Goal: Navigation & Orientation: Find specific page/section

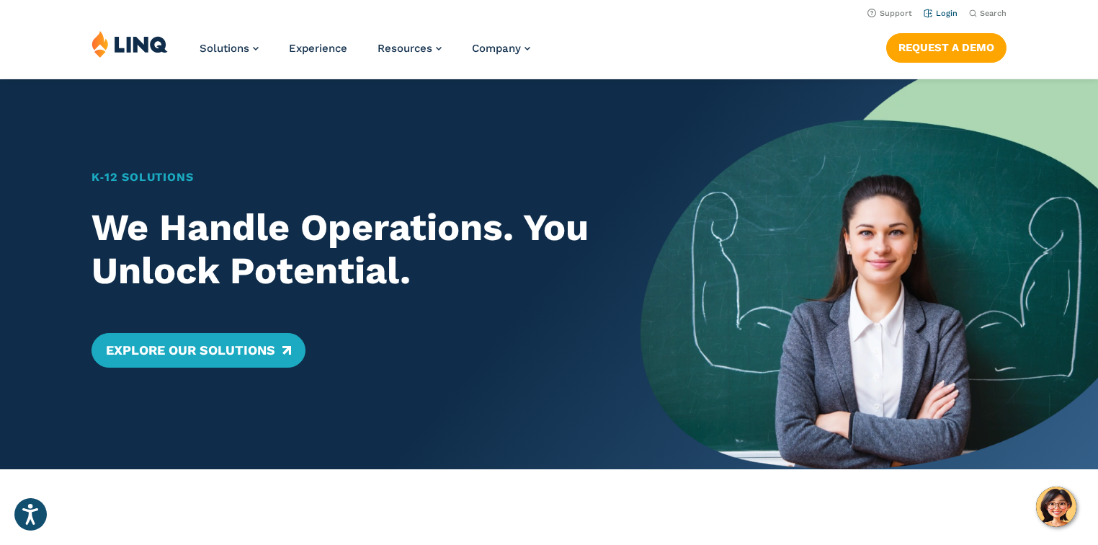
click at [942, 9] on li "Login" at bounding box center [941, 12] width 34 height 16
click at [940, 18] on li "Login" at bounding box center [941, 12] width 34 height 16
click at [945, 15] on link "Login" at bounding box center [941, 13] width 34 height 9
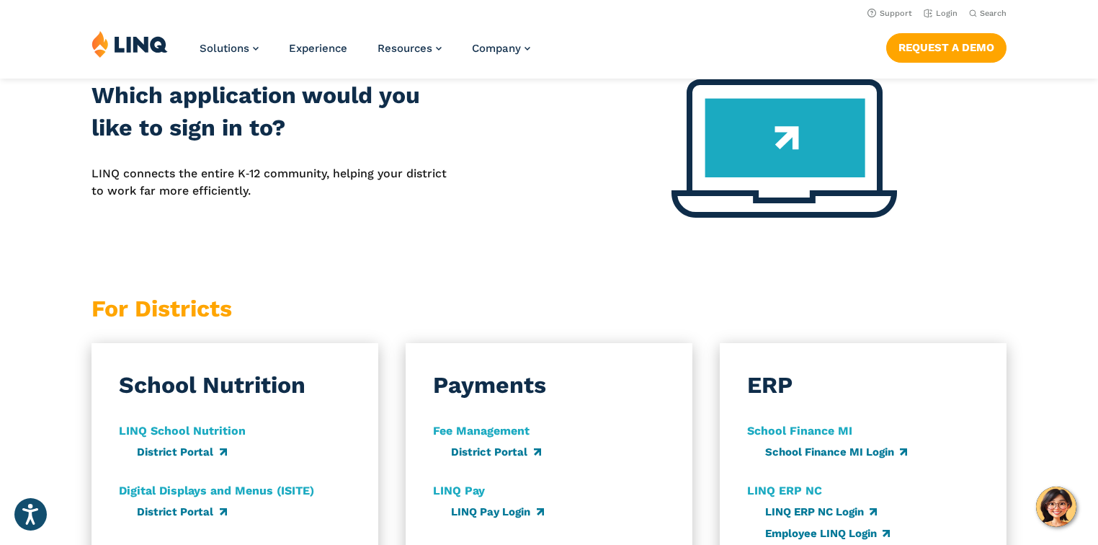
scroll to position [749, 0]
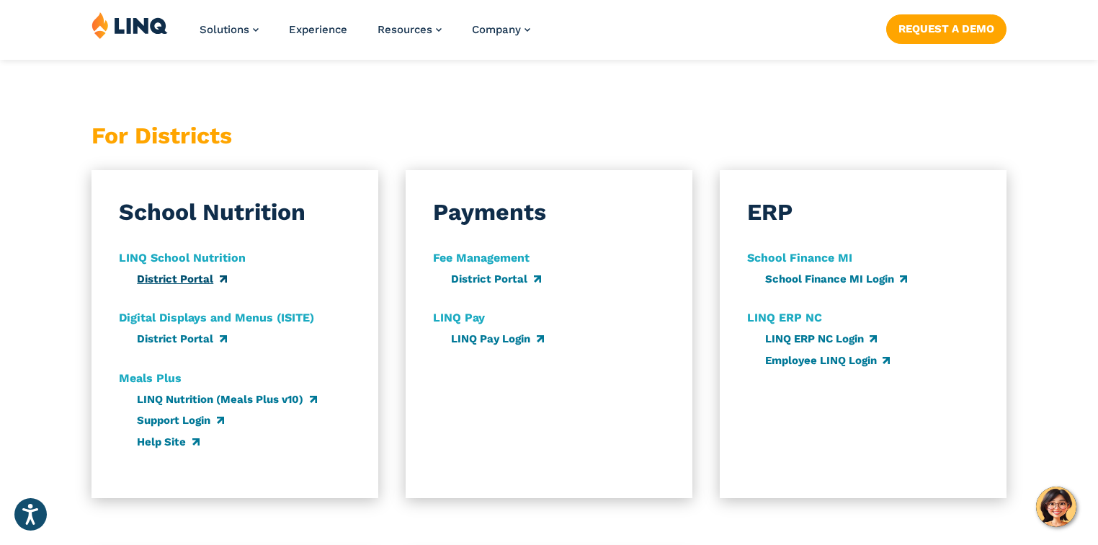
click at [164, 280] on link "District Portal" at bounding box center [181, 278] width 89 height 13
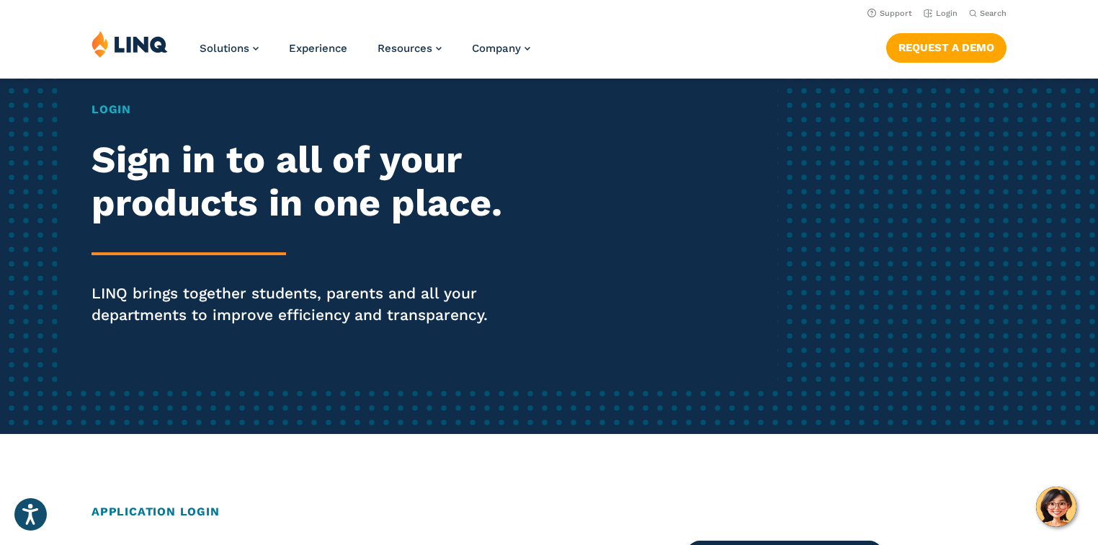
scroll to position [0, 0]
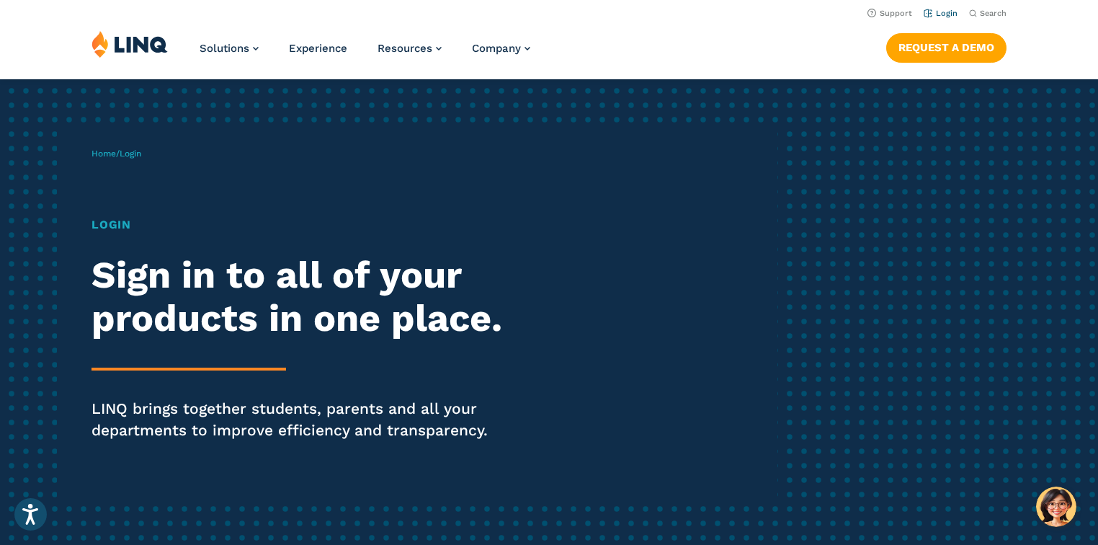
click at [934, 15] on link "Login" at bounding box center [941, 13] width 34 height 9
click at [944, 11] on link "Login" at bounding box center [941, 13] width 34 height 9
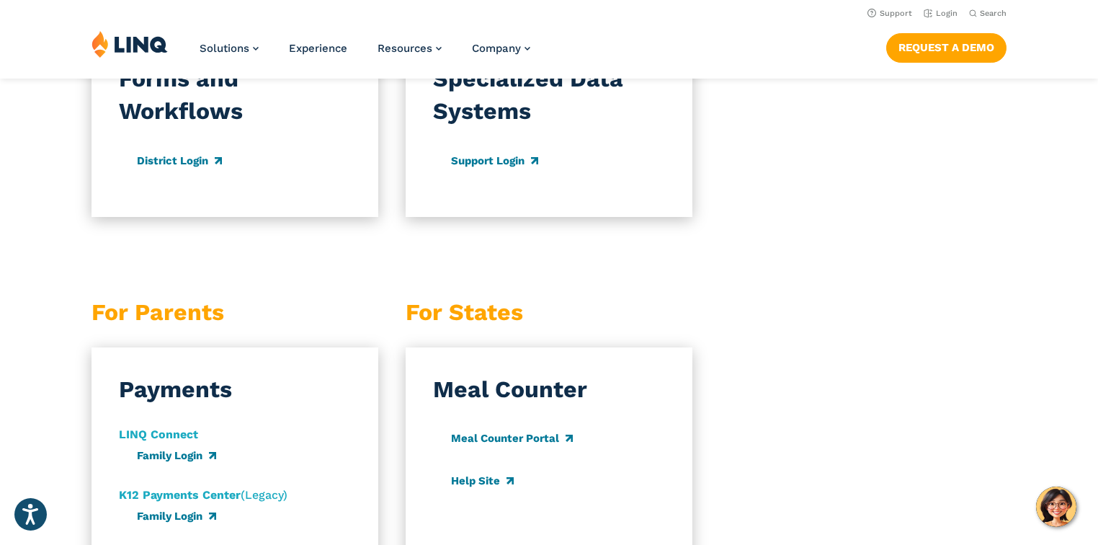
scroll to position [1210, 0]
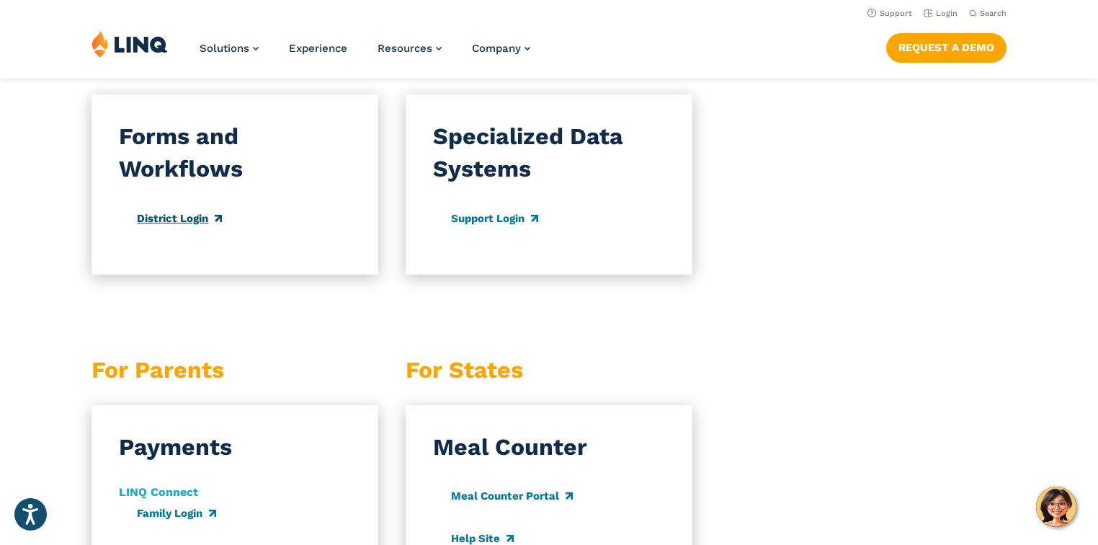
click at [184, 215] on link "District Login" at bounding box center [179, 218] width 84 height 13
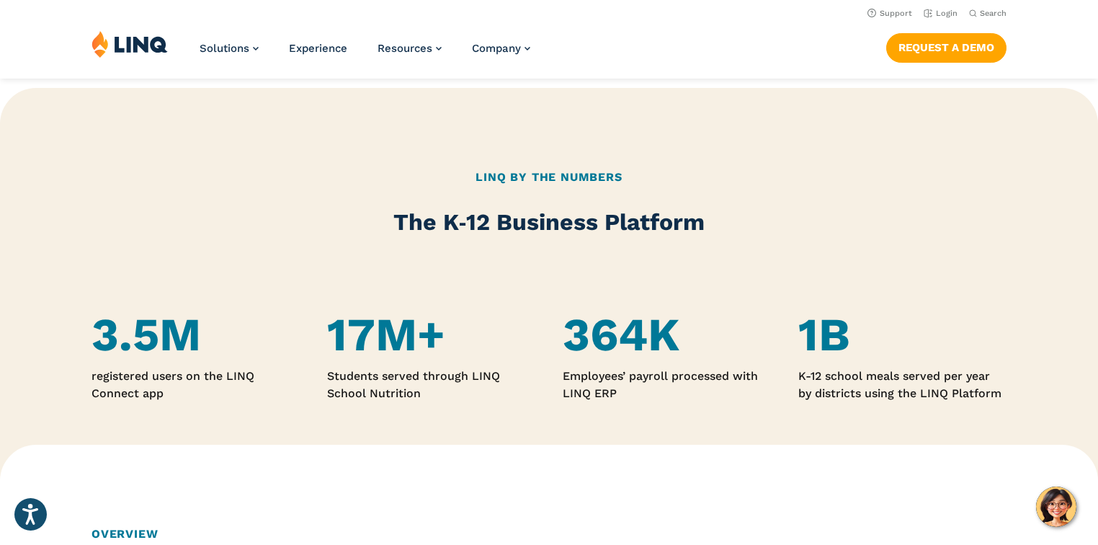
scroll to position [692, 0]
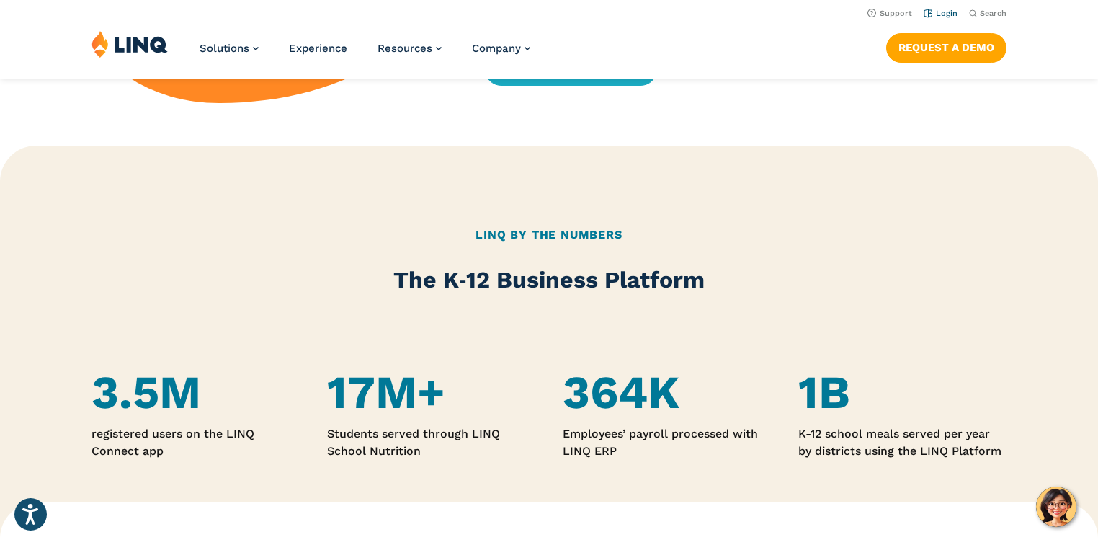
click at [940, 12] on link "Login" at bounding box center [941, 13] width 34 height 9
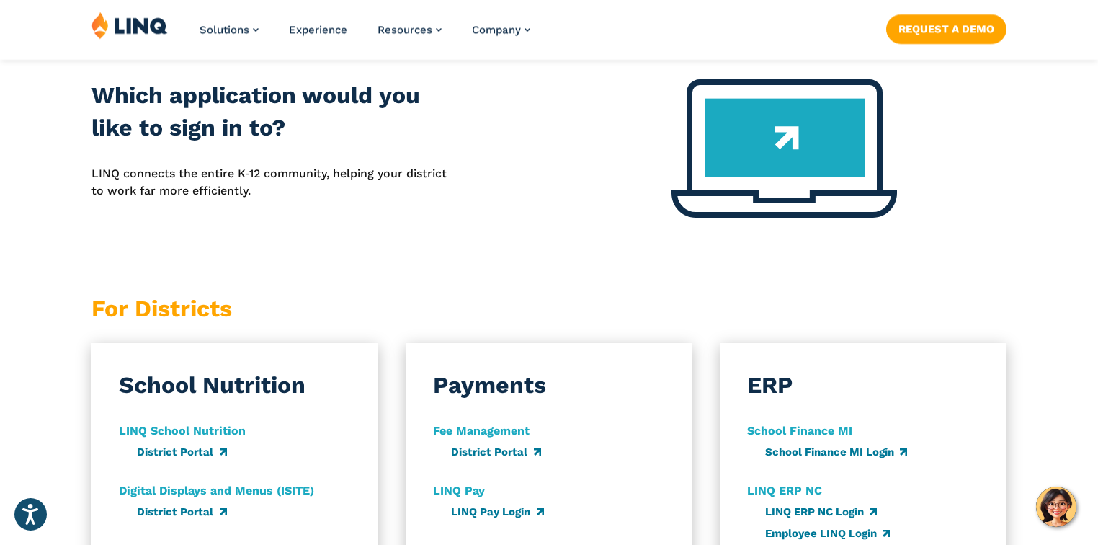
scroll to position [692, 0]
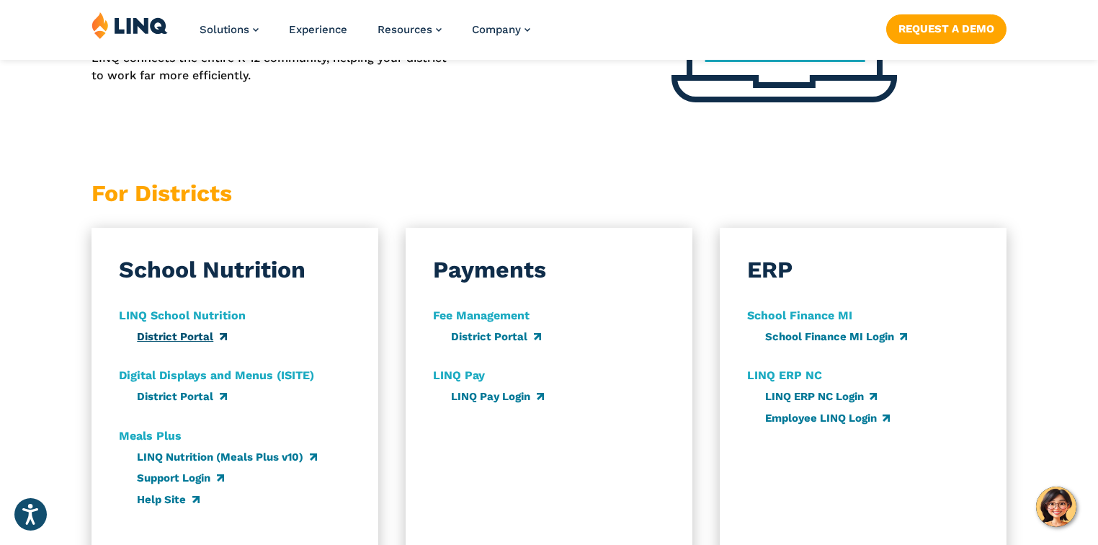
click at [168, 335] on link "District Portal" at bounding box center [181, 336] width 89 height 13
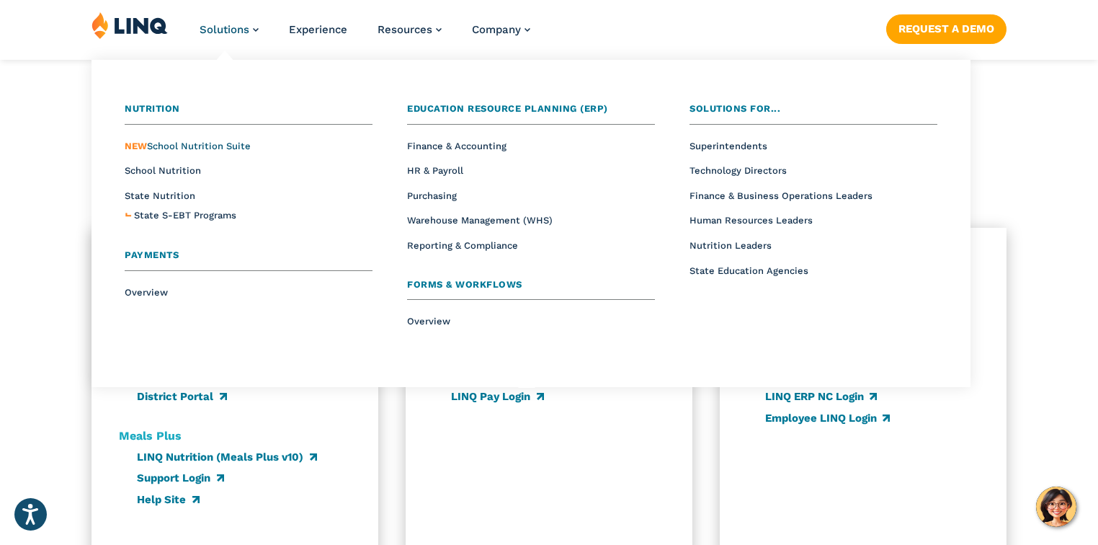
click at [182, 145] on span "NEW School Nutrition Suite" at bounding box center [188, 146] width 126 height 11
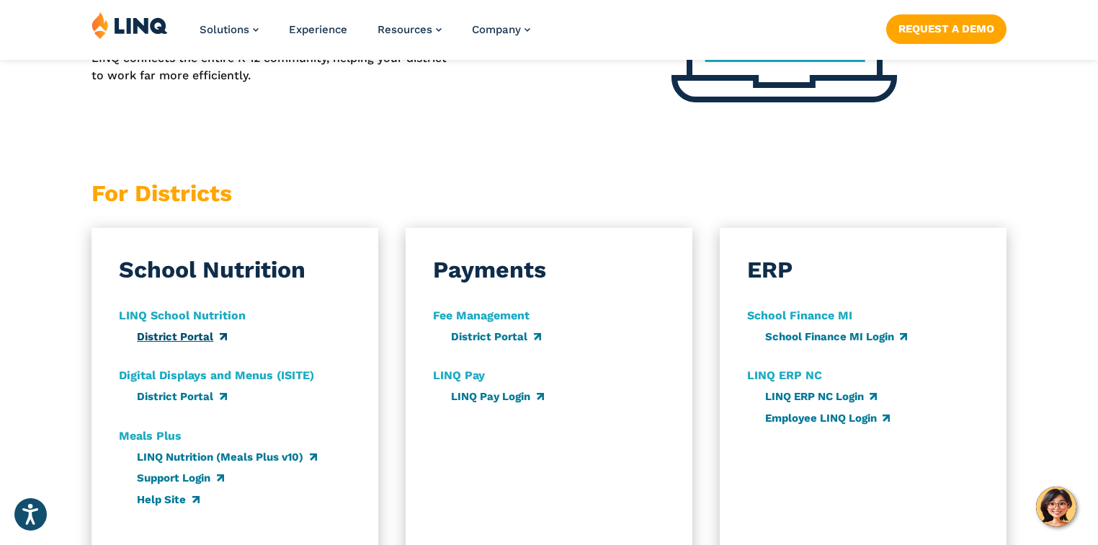
click at [188, 339] on link "District Portal" at bounding box center [181, 336] width 89 height 13
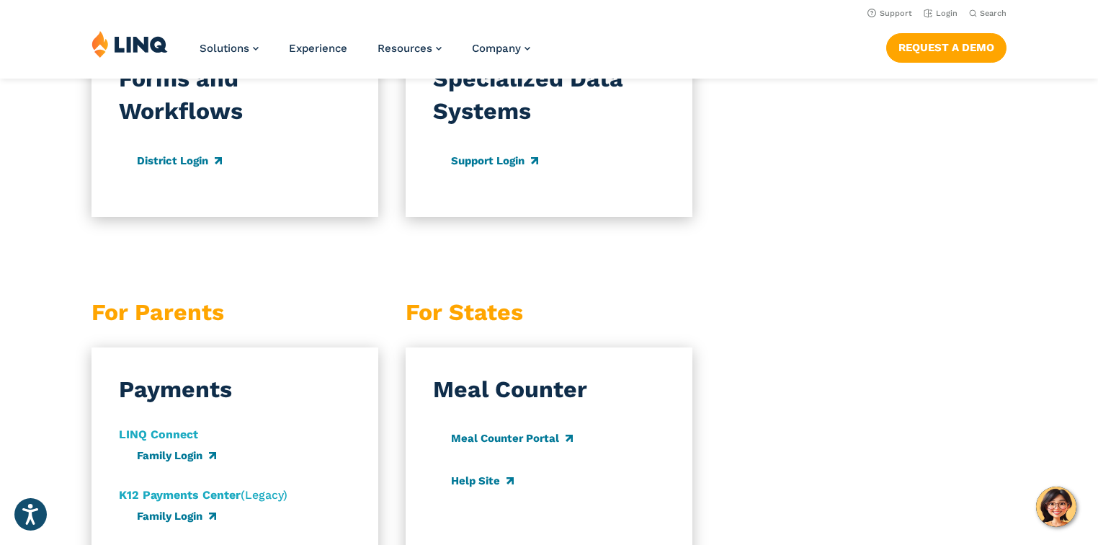
scroll to position [1153, 0]
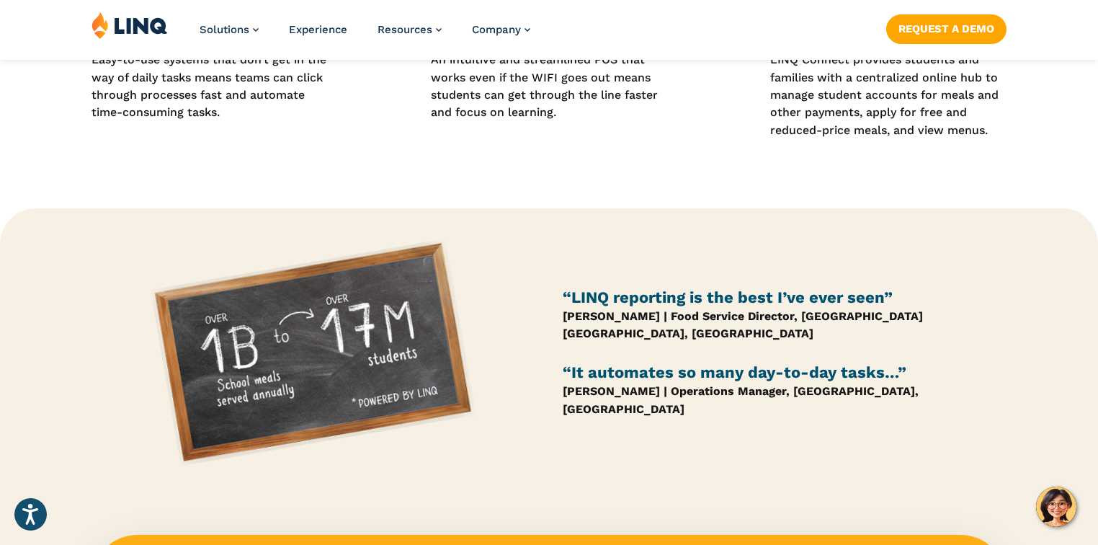
scroll to position [1210, 0]
